Goal: Information Seeking & Learning: Learn about a topic

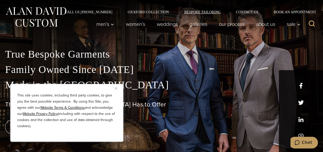
click at [197, 11] on link "Bespoke Tailoring" at bounding box center [202, 12] width 52 height 4
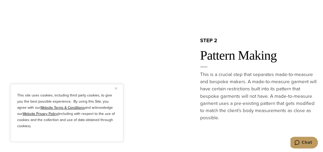
scroll to position [513, 0]
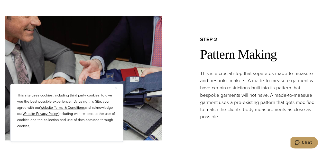
click at [116, 88] on img "Close" at bounding box center [116, 89] width 2 height 2
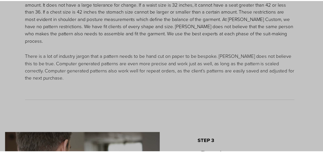
scroll to position [0, 0]
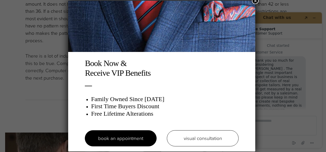
click at [256, 3] on button "×" at bounding box center [255, 0] width 7 height 7
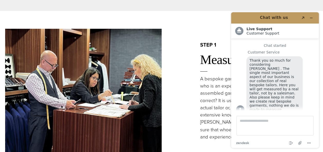
scroll to position [257, 0]
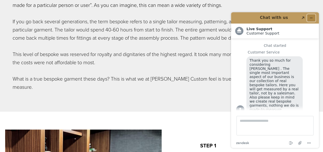
click at [310, 17] on icon "Minimize widget" at bounding box center [311, 18] width 4 height 4
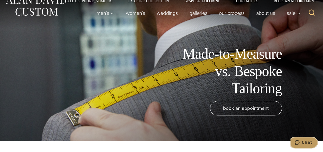
scroll to position [0, 0]
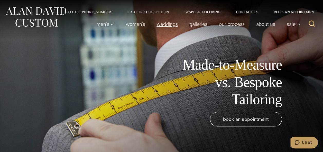
click at [166, 24] on link "weddings" at bounding box center [167, 24] width 33 height 10
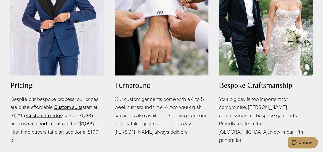
scroll to position [334, 0]
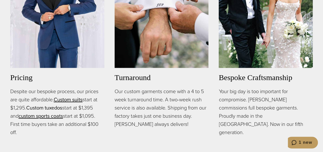
click at [53, 104] on link "Custom tuxedos" at bounding box center [44, 108] width 36 height 8
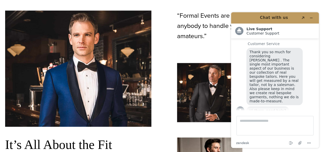
scroll to position [231, 0]
